Goal: Book appointment/travel/reservation

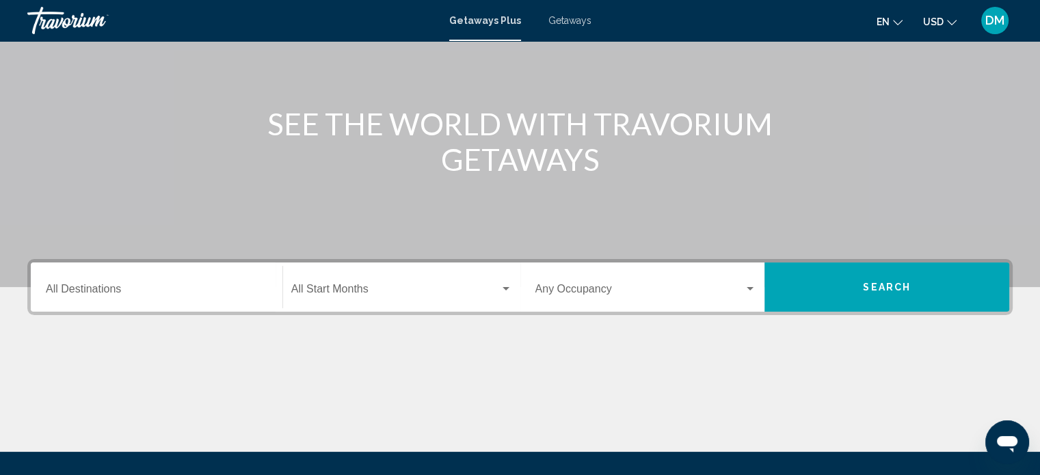
scroll to position [137, 0]
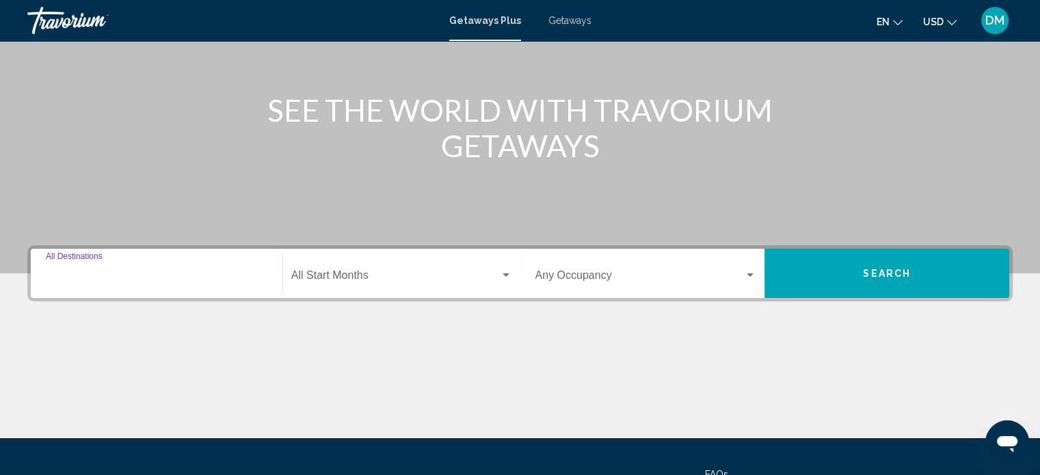
click at [106, 278] on input "Destination All Destinations" at bounding box center [157, 278] width 222 height 12
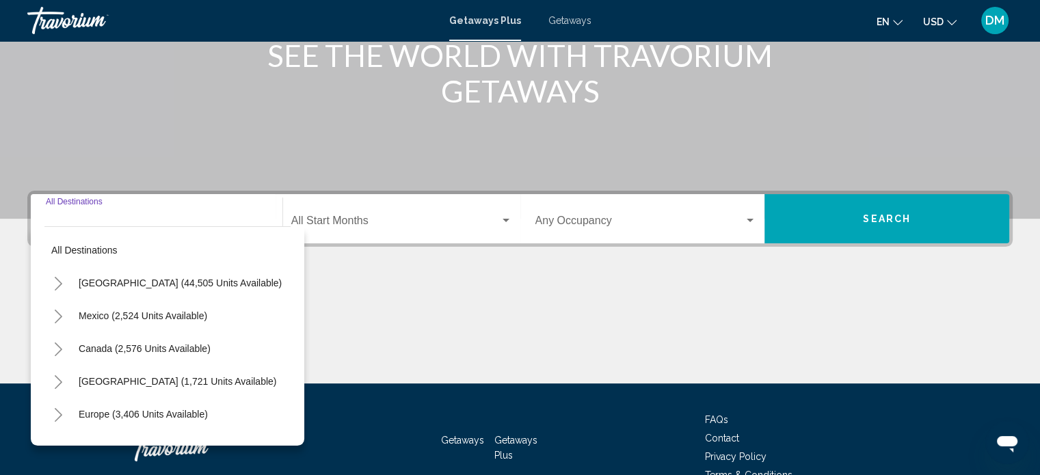
scroll to position [267, 0]
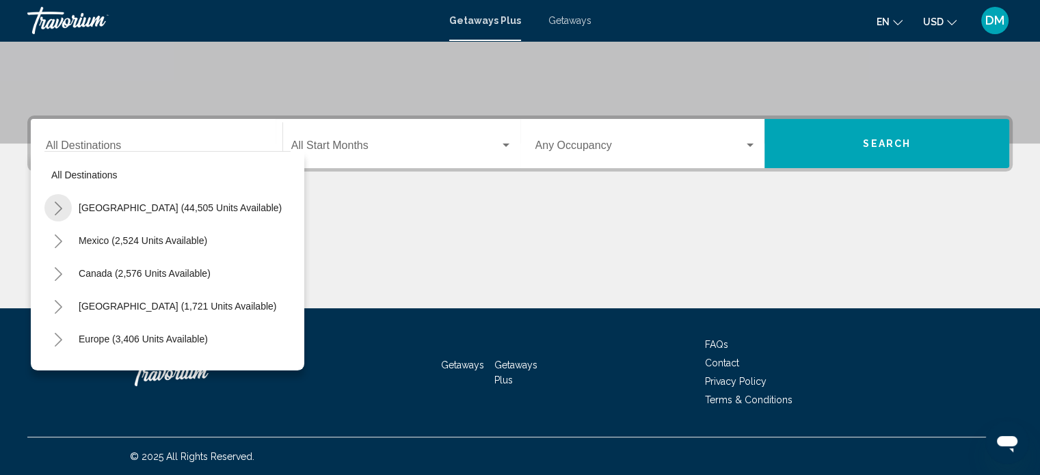
click at [54, 206] on icon "Toggle United States (44,505 units available)" at bounding box center [58, 209] width 10 height 14
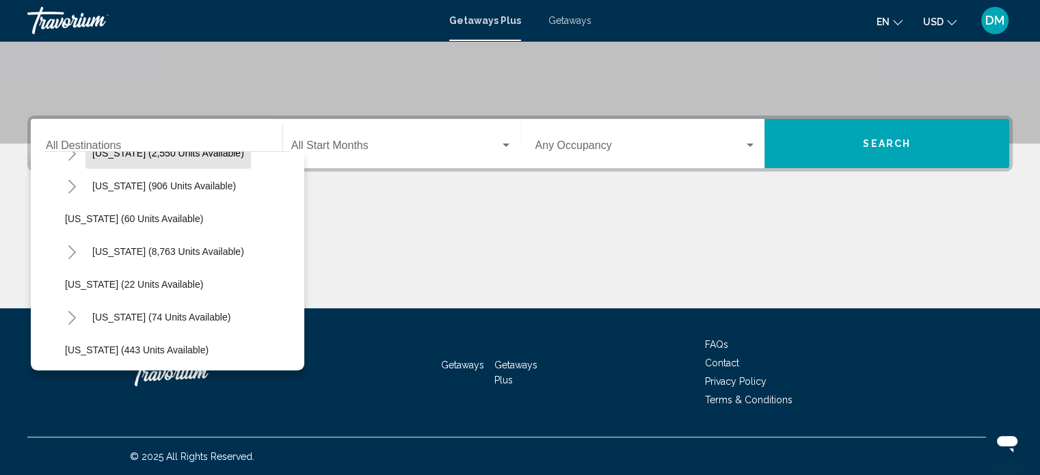
scroll to position [205, 0]
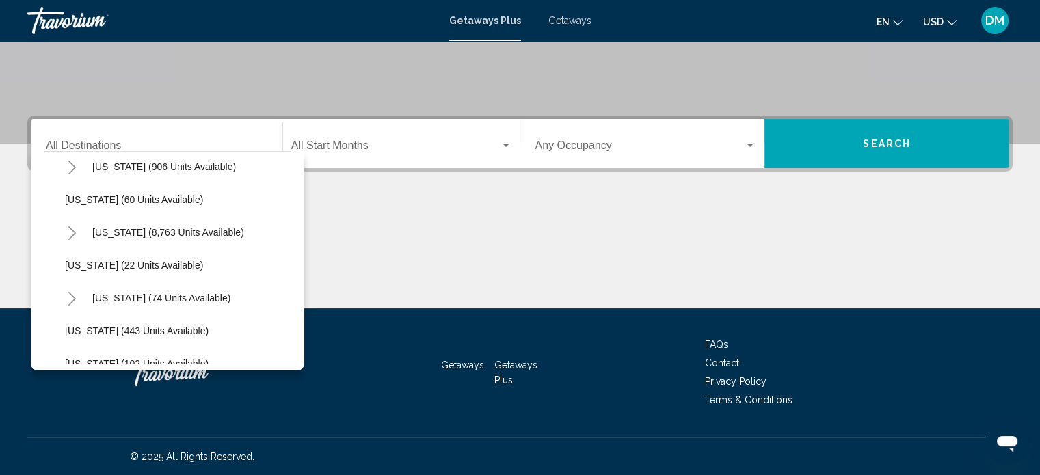
click at [73, 229] on icon "Toggle Florida (8,763 units available)" at bounding box center [72, 233] width 10 height 14
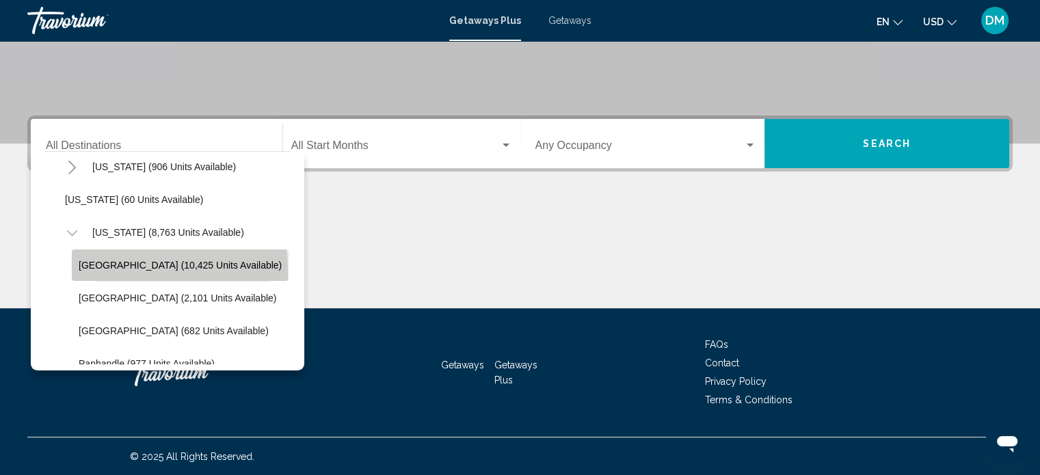
click at [105, 273] on button "[GEOGRAPHIC_DATA] (10,425 units available)" at bounding box center [180, 265] width 217 height 31
type input "**********"
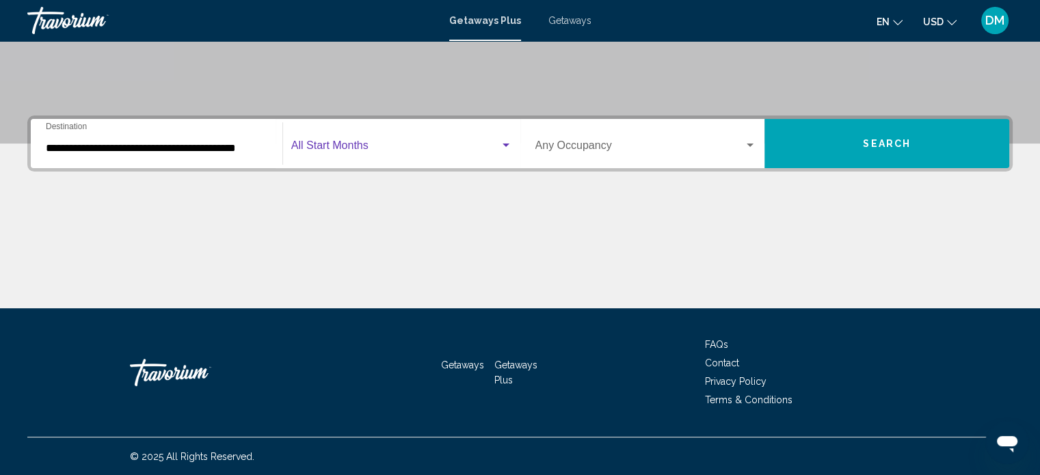
click at [487, 142] on span "Search widget" at bounding box center [395, 148] width 209 height 12
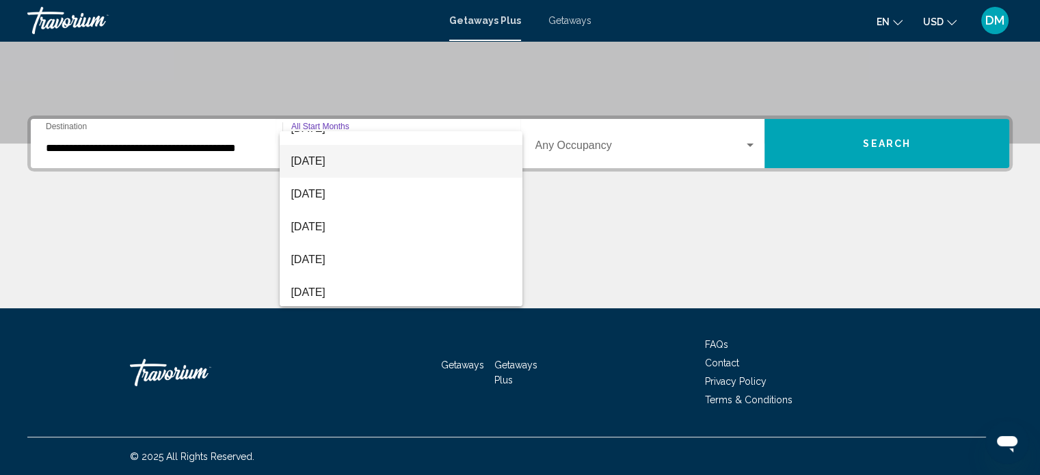
scroll to position [137, 0]
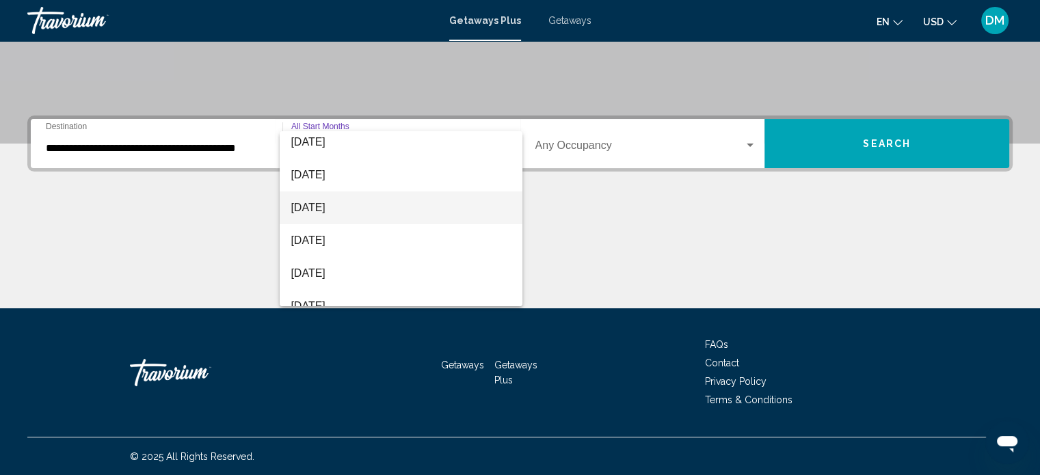
click at [351, 206] on span "[DATE]" at bounding box center [401, 207] width 221 height 33
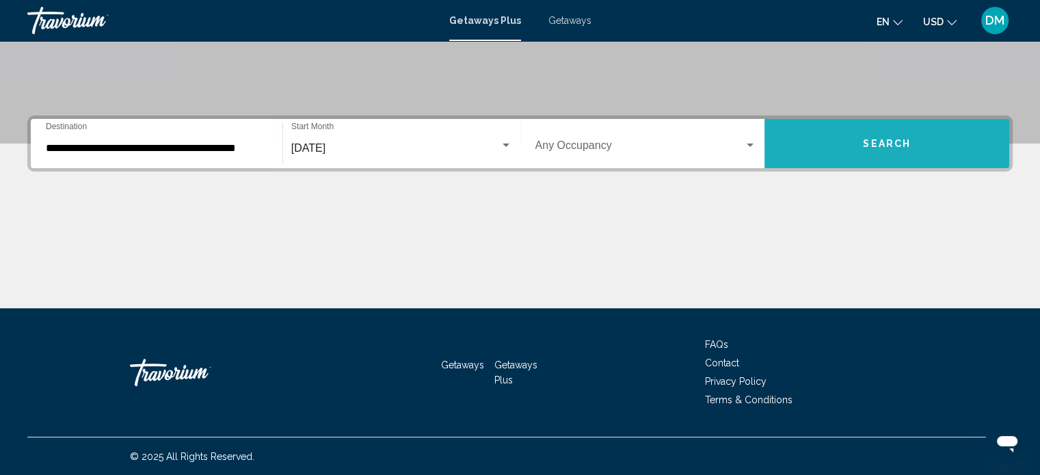
click at [902, 139] on span "Search" at bounding box center [887, 144] width 48 height 11
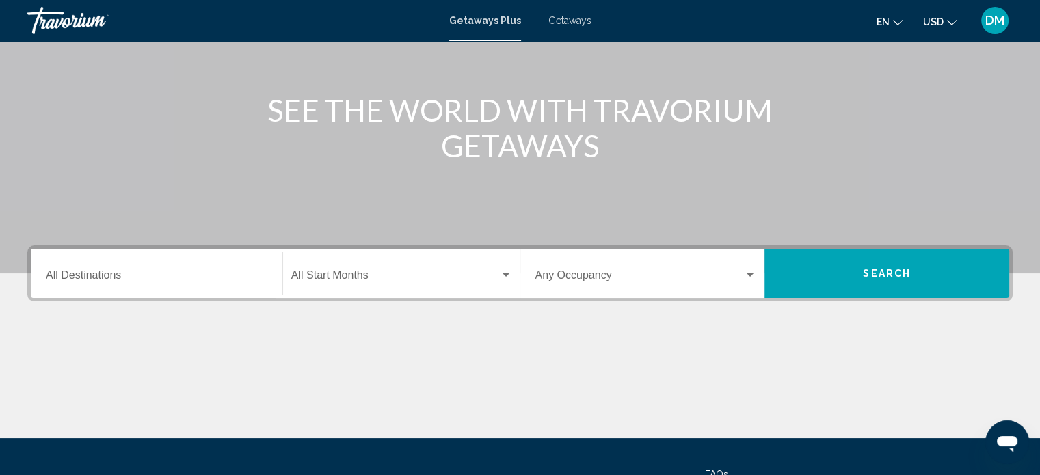
click at [187, 263] on div "Destination All Destinations" at bounding box center [157, 273] width 222 height 43
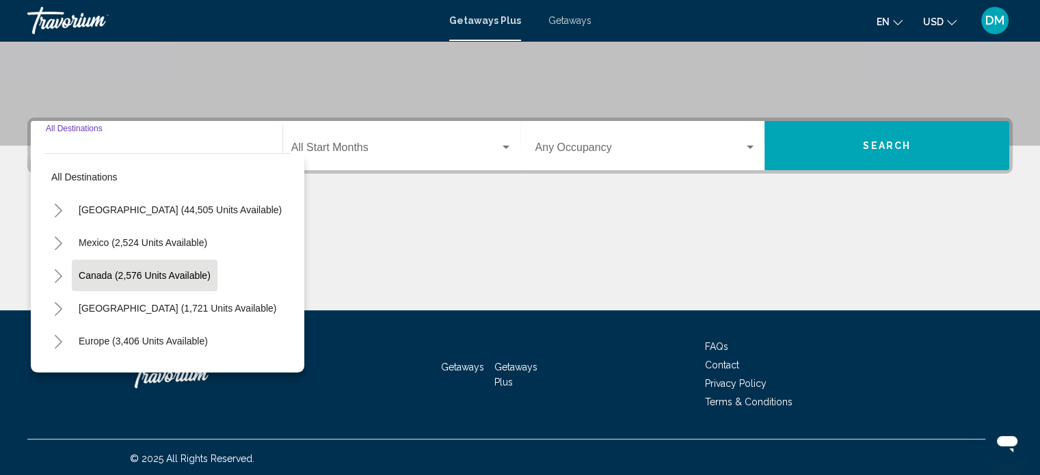
scroll to position [267, 0]
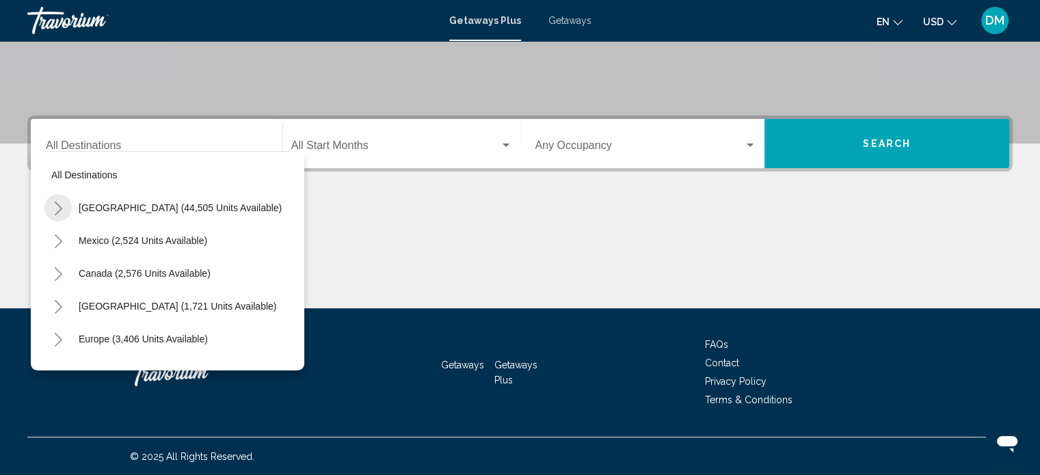
click at [55, 207] on icon "Toggle United States (44,505 units available)" at bounding box center [58, 209] width 10 height 14
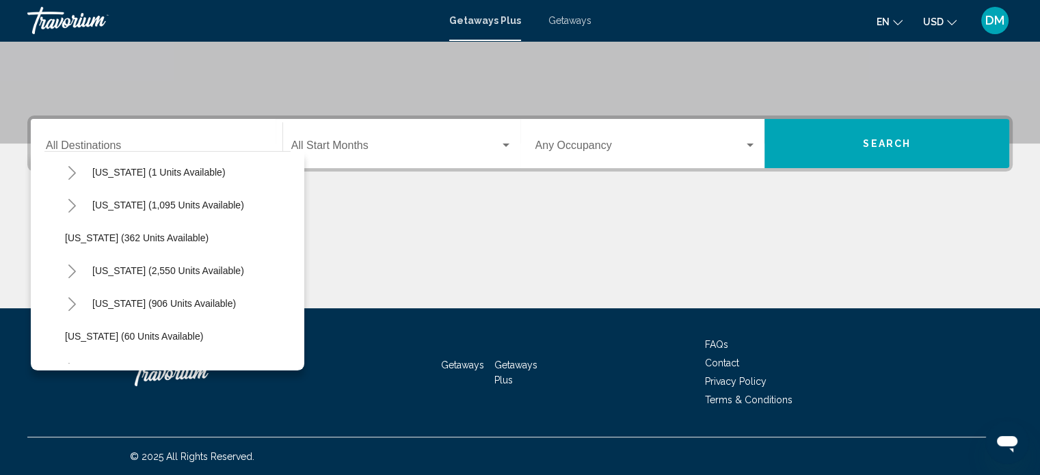
scroll to position [137, 0]
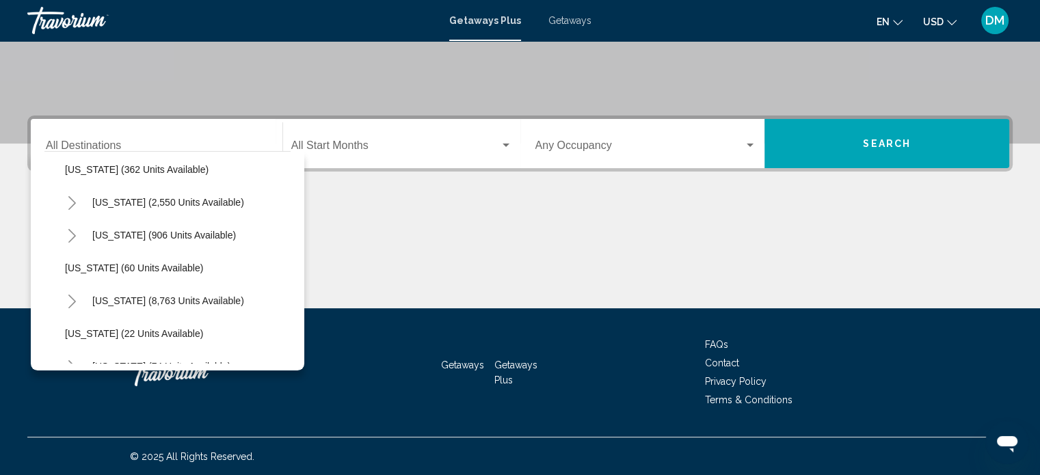
click at [67, 297] on icon "Toggle Florida (8,763 units available)" at bounding box center [72, 302] width 10 height 14
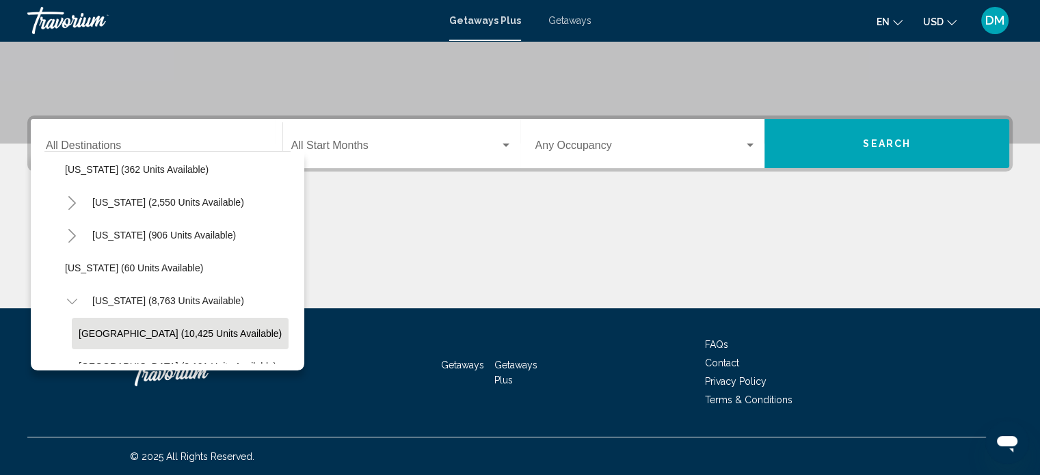
click at [173, 330] on span "[GEOGRAPHIC_DATA] (10,425 units available)" at bounding box center [180, 333] width 203 height 11
type input "**********"
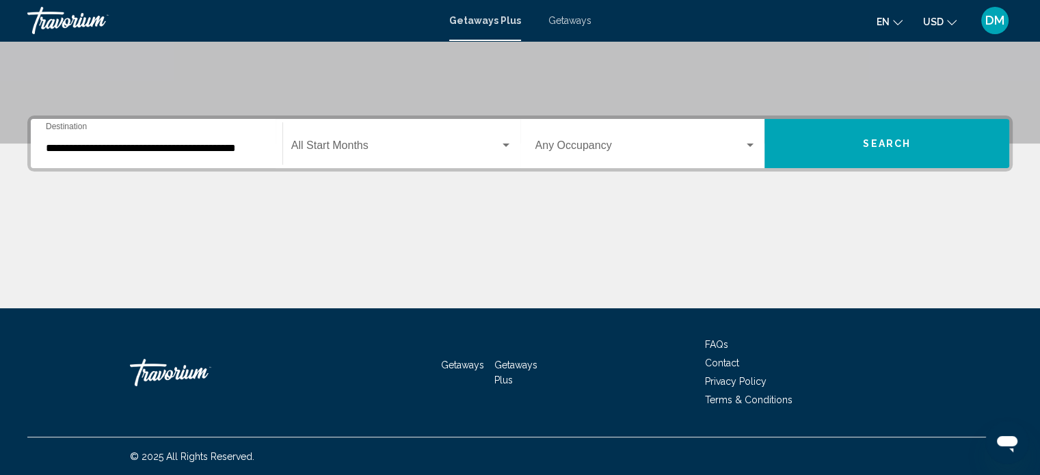
click at [481, 137] on div "Start Month All Start Months" at bounding box center [401, 143] width 221 height 43
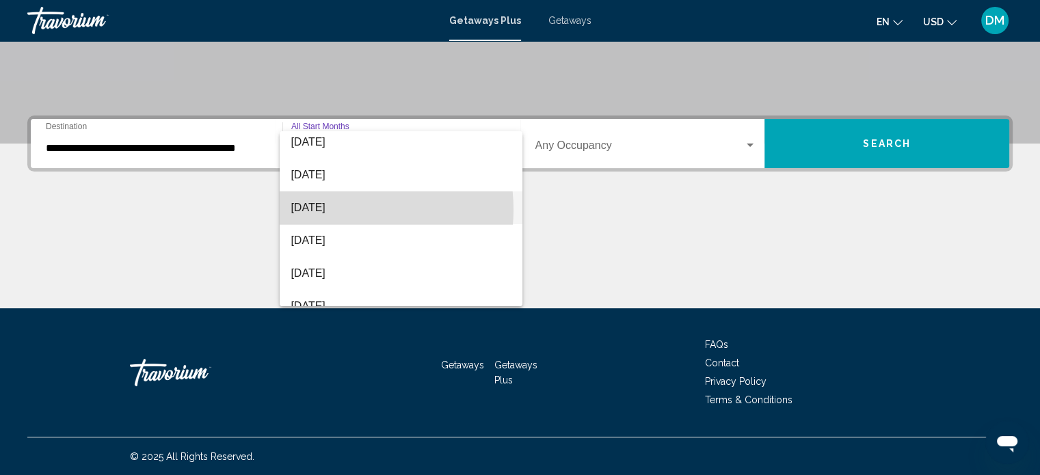
click at [345, 209] on span "[DATE]" at bounding box center [401, 207] width 221 height 33
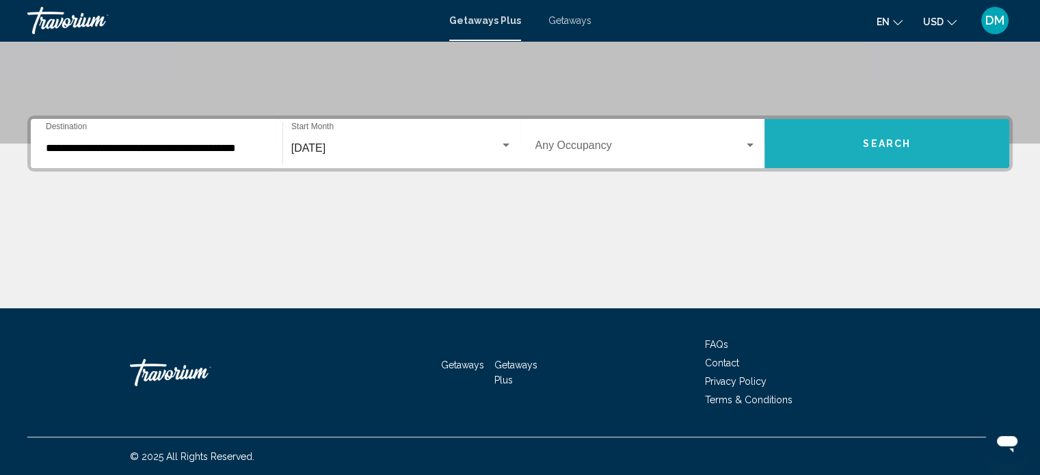
click at [845, 140] on button "Search" at bounding box center [886, 143] width 245 height 49
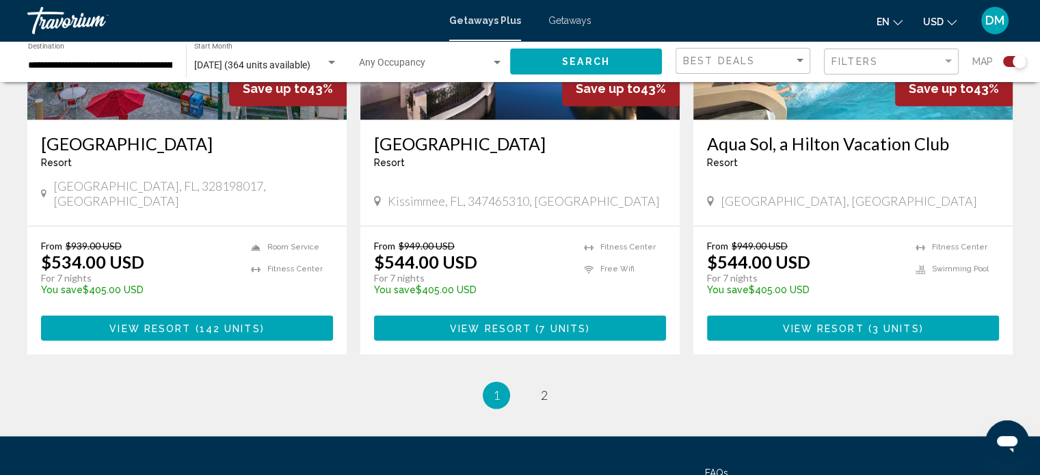
scroll to position [2175, 0]
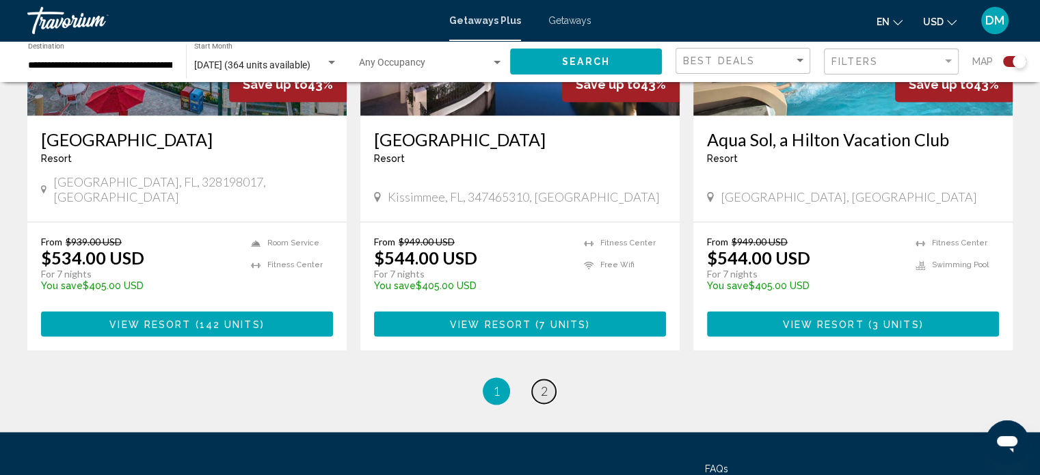
click at [547, 384] on span "2" at bounding box center [544, 391] width 7 height 15
